Goal: Information Seeking & Learning: Learn about a topic

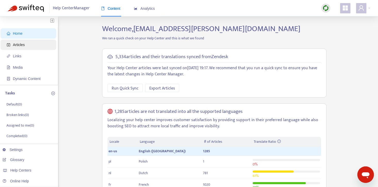
click at [19, 48] on span "Articles" at bounding box center [29, 45] width 45 height 10
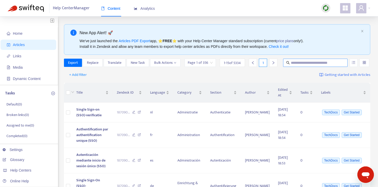
click at [312, 65] on input "text" at bounding box center [315, 63] width 49 height 6
paste input "**********"
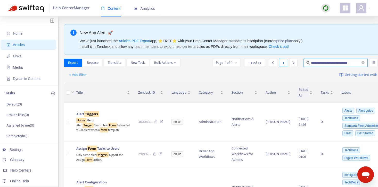
type input "**********"
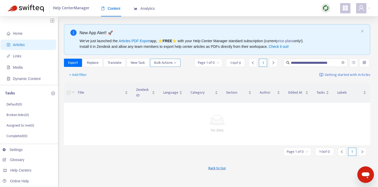
click at [175, 64] on icon "down" at bounding box center [175, 63] width 3 height 3
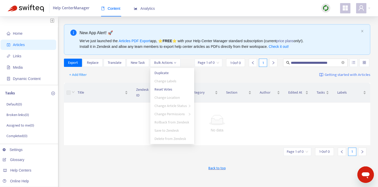
click at [187, 60] on div "**********" at bounding box center [217, 63] width 306 height 8
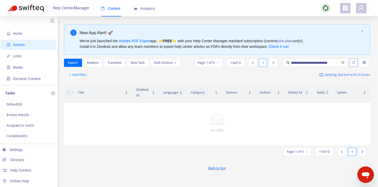
click at [354, 63] on icon "unordered-list" at bounding box center [353, 63] width 4 height 4
click at [363, 63] on input "search" at bounding box center [364, 63] width 4 height 8
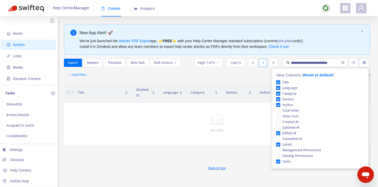
click at [363, 63] on input "search" at bounding box center [364, 63] width 4 height 8
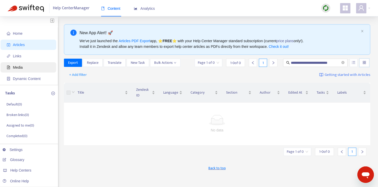
click at [28, 68] on span "Media" at bounding box center [29, 67] width 45 height 10
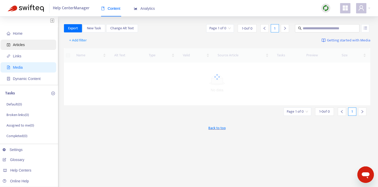
click at [22, 46] on span "Articles" at bounding box center [19, 45] width 12 height 4
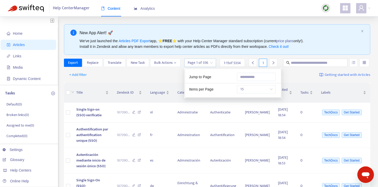
click at [202, 65] on input "search" at bounding box center [200, 63] width 25 height 8
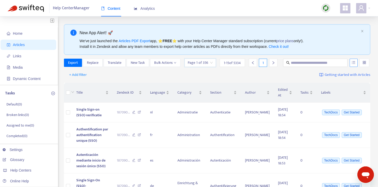
click at [354, 61] on icon "unordered-list" at bounding box center [353, 63] width 4 height 4
click at [284, 73] on div "+ Add filter Getting started with Articles" at bounding box center [217, 75] width 306 height 12
click at [363, 65] on input "search" at bounding box center [364, 63] width 4 height 8
click at [254, 77] on div "+ Add filter Getting started with Articles" at bounding box center [217, 75] width 306 height 12
click at [172, 61] on span "Bulk Actions" at bounding box center [165, 63] width 22 height 6
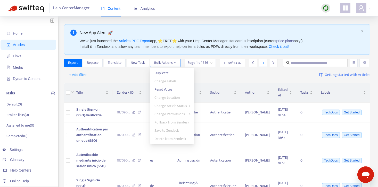
click at [172, 61] on span "Bulk Actions" at bounding box center [165, 63] width 22 height 6
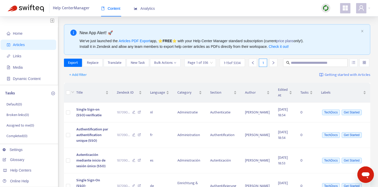
click at [341, 7] on span at bounding box center [345, 8] width 10 height 10
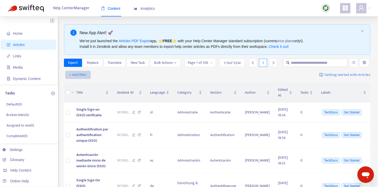
click at [81, 75] on span "+ Add filter" at bounding box center [78, 75] width 18 height 6
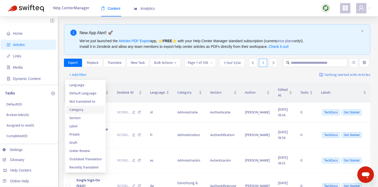
click at [86, 110] on span "Category" at bounding box center [85, 110] width 32 height 6
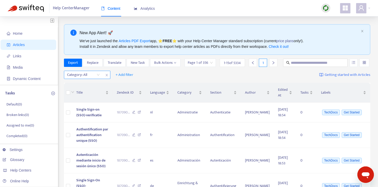
click at [85, 75] on div at bounding box center [80, 75] width 31 height 6
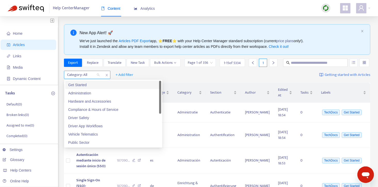
click at [105, 75] on icon "close" at bounding box center [106, 75] width 3 height 3
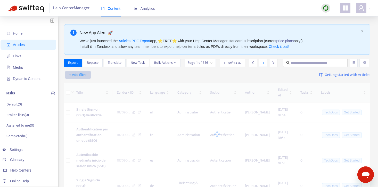
click at [85, 74] on span "+ Add filter" at bounding box center [78, 75] width 18 height 6
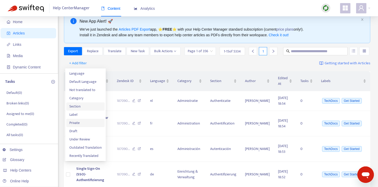
scroll to position [16, 0]
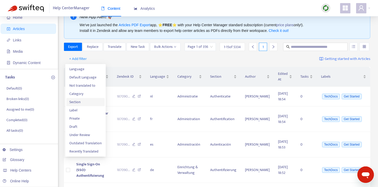
click at [86, 101] on span "Section" at bounding box center [85, 102] width 32 height 6
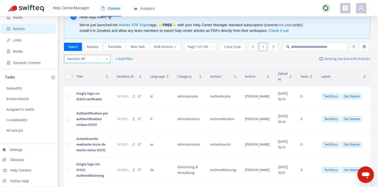
click at [98, 62] on div "Section: All" at bounding box center [83, 59] width 38 height 8
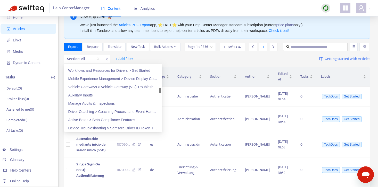
scroll to position [493, 0]
click at [106, 58] on icon "close" at bounding box center [106, 59] width 3 height 3
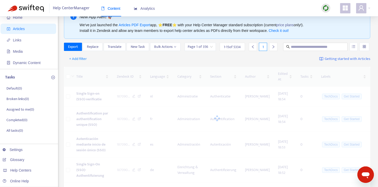
click at [150, 67] on div at bounding box center [217, 118] width 306 height 103
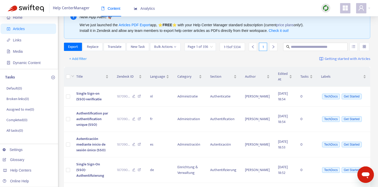
scroll to position [0, 0]
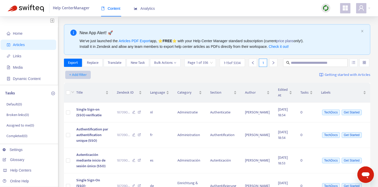
click at [82, 75] on span "+ Add filter" at bounding box center [78, 75] width 18 height 6
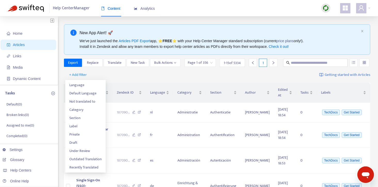
click at [129, 74] on div "+ Add filter Getting started with Articles" at bounding box center [217, 75] width 306 height 12
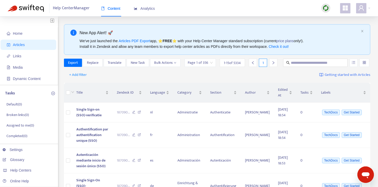
click at [329, 74] on span "Getting started with Articles" at bounding box center [347, 75] width 46 height 6
click at [82, 77] on span "+ Add filter" at bounding box center [78, 75] width 18 height 6
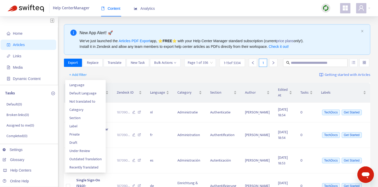
click at [127, 78] on div "+ Add filter Getting started with Articles" at bounding box center [217, 75] width 306 height 12
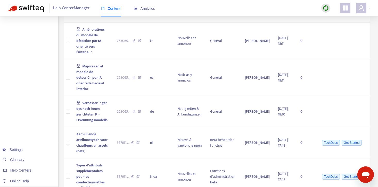
scroll to position [386, 0]
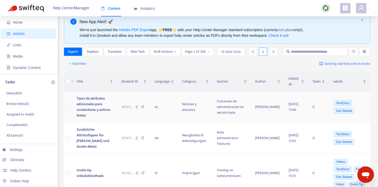
scroll to position [9, 0]
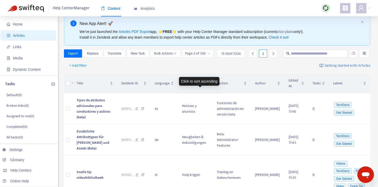
click at [208, 86] on div "Category" at bounding box center [195, 84] width 27 height 6
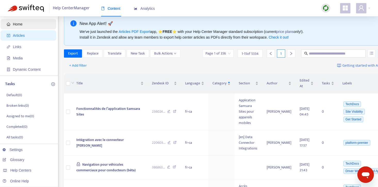
click at [20, 19] on span "Home" at bounding box center [29, 24] width 45 height 10
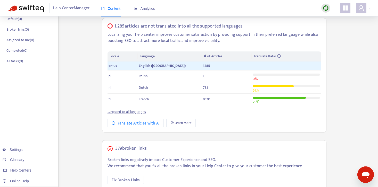
scroll to position [0, 0]
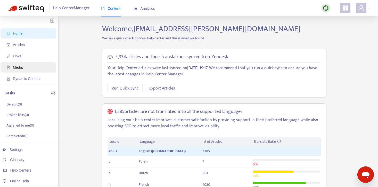
click at [26, 71] on span "Media" at bounding box center [29, 67] width 45 height 10
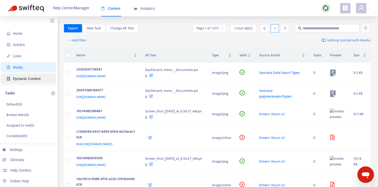
click at [27, 80] on span "Dynamic Content" at bounding box center [27, 79] width 28 height 4
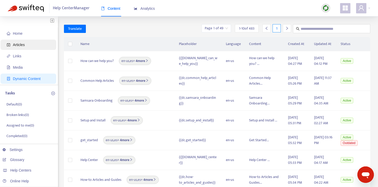
click at [19, 48] on span "Articles" at bounding box center [29, 45] width 45 height 10
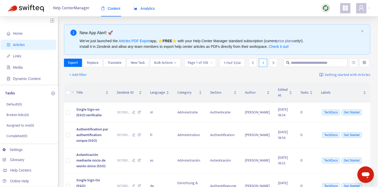
click at [143, 11] on div "Analytics" at bounding box center [144, 9] width 21 height 6
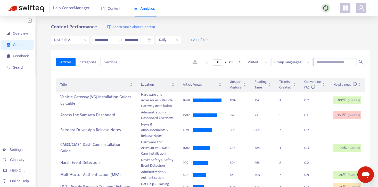
click at [333, 65] on input "text" at bounding box center [334, 62] width 43 height 8
paste input "**********"
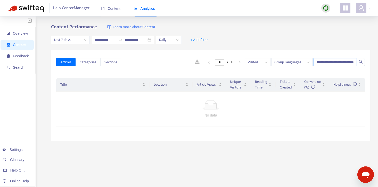
scroll to position [0, 78]
type input "**********"
click at [343, 61] on input "**********" at bounding box center [334, 62] width 43 height 8
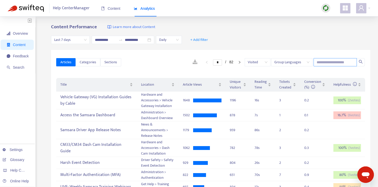
scroll to position [0, 0]
click at [160, 58] on div "Articles Categories Sections * / 82 Visited Group Languages" at bounding box center [210, 63] width 309 height 20
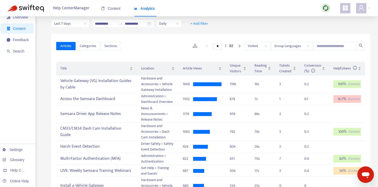
scroll to position [18, 0]
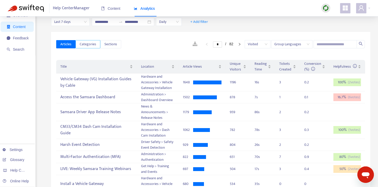
click at [94, 46] on span "Categories" at bounding box center [88, 44] width 16 height 6
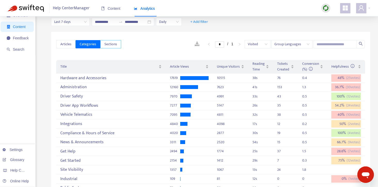
click at [111, 46] on span "Sections" at bounding box center [110, 44] width 13 height 6
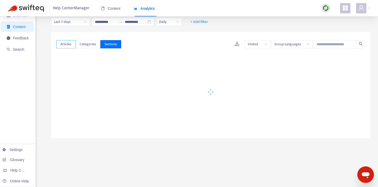
click at [68, 43] on span "Articles" at bounding box center [65, 44] width 11 height 6
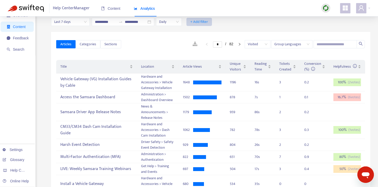
click at [201, 23] on span "+ Add filter" at bounding box center [199, 22] width 18 height 6
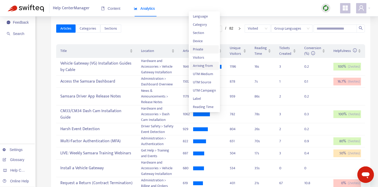
scroll to position [37, 0]
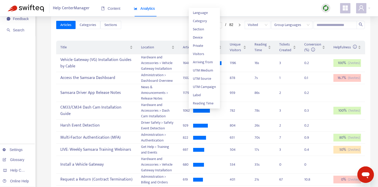
click at [159, 18] on div "Content Analytics" at bounding box center [130, 11] width 59 height 20
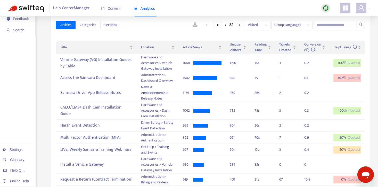
scroll to position [0, 0]
